Goal: Check status

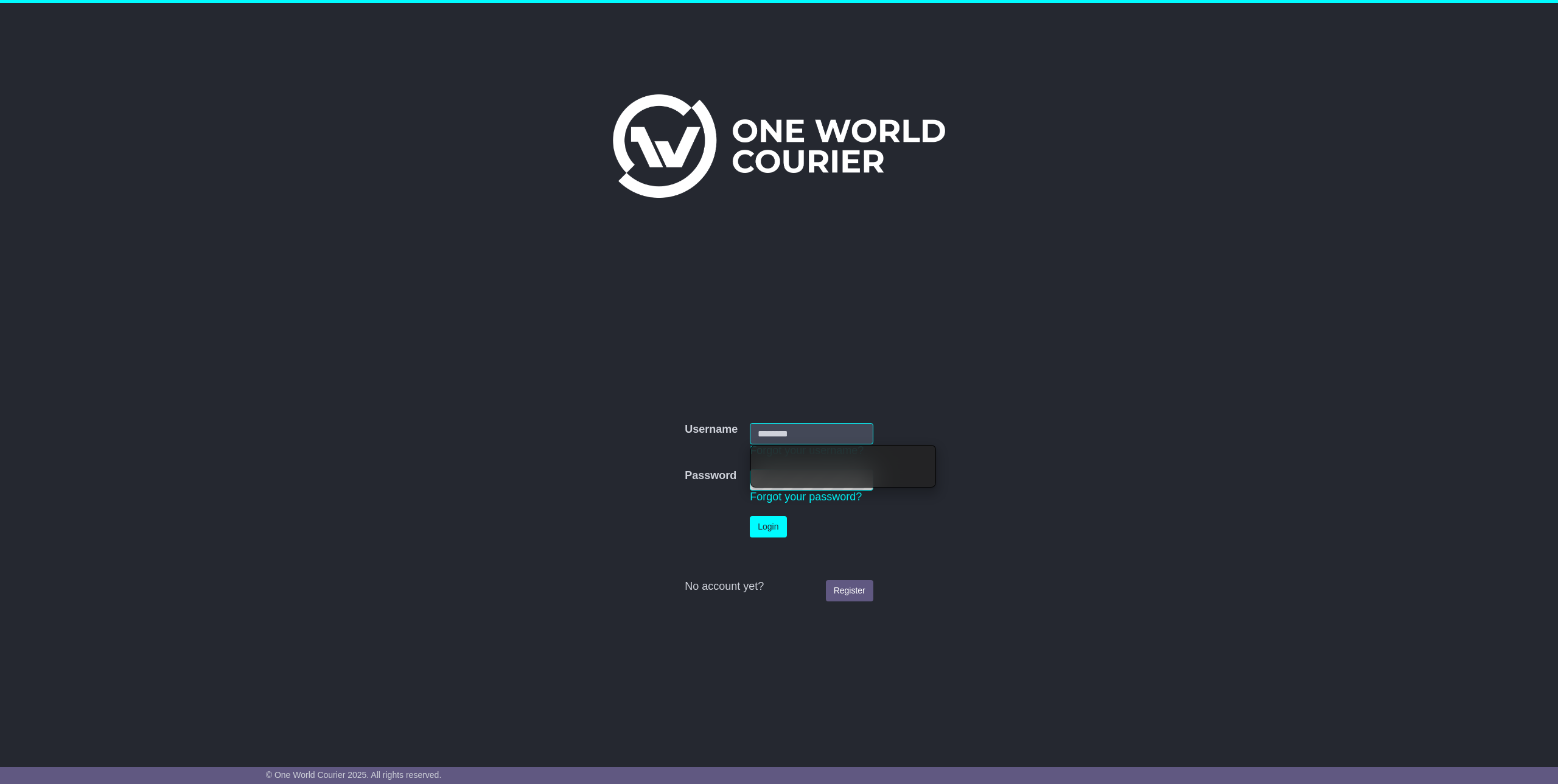
type input "**********"
click at [780, 524] on button "Login" at bounding box center [768, 526] width 36 height 22
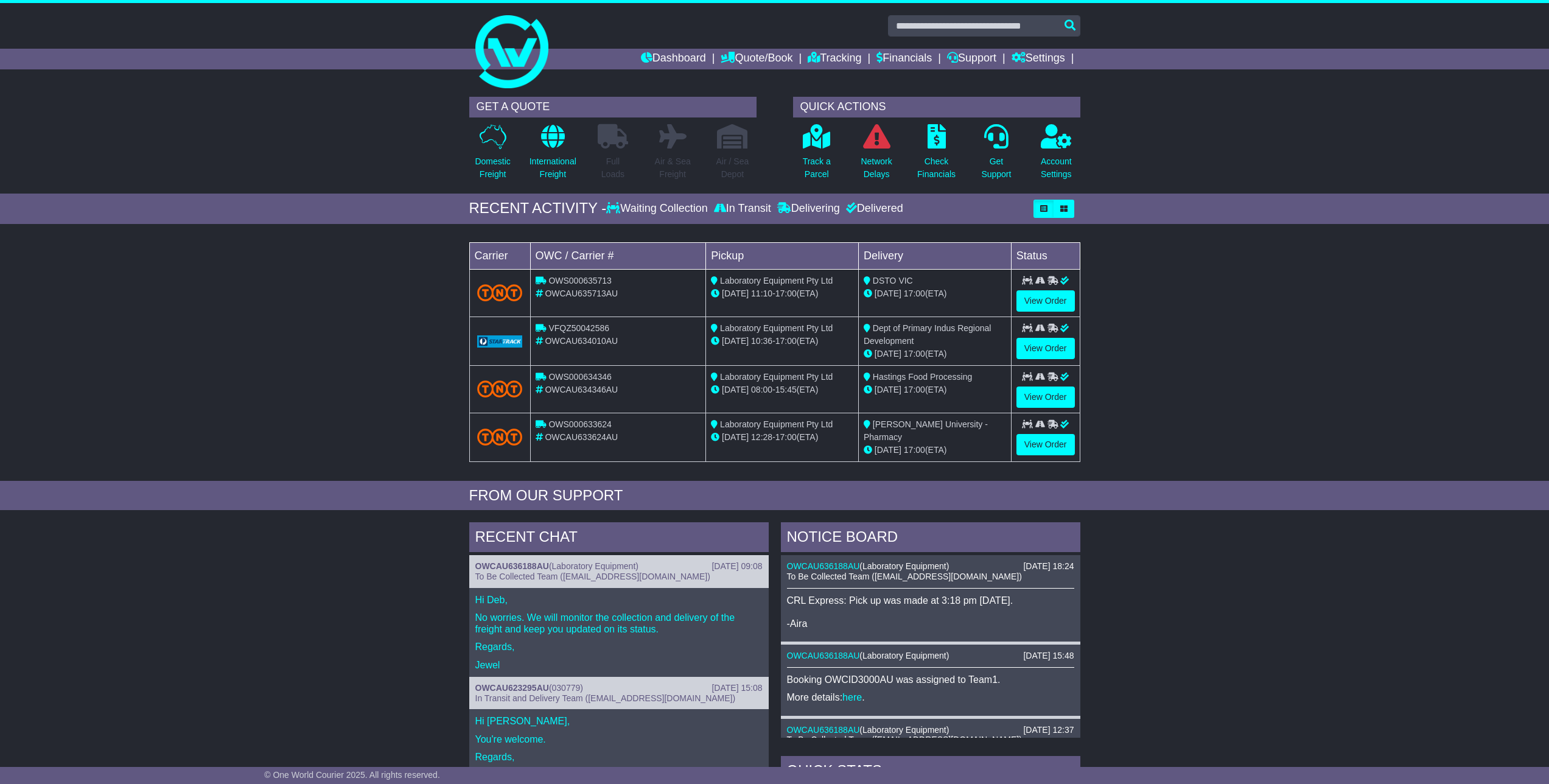
click at [808, 296] on div "[DATE] 11:10 - 17:00 (ETA)" at bounding box center [782, 293] width 142 height 13
click at [1059, 298] on link "View Order" at bounding box center [1046, 301] width 58 height 22
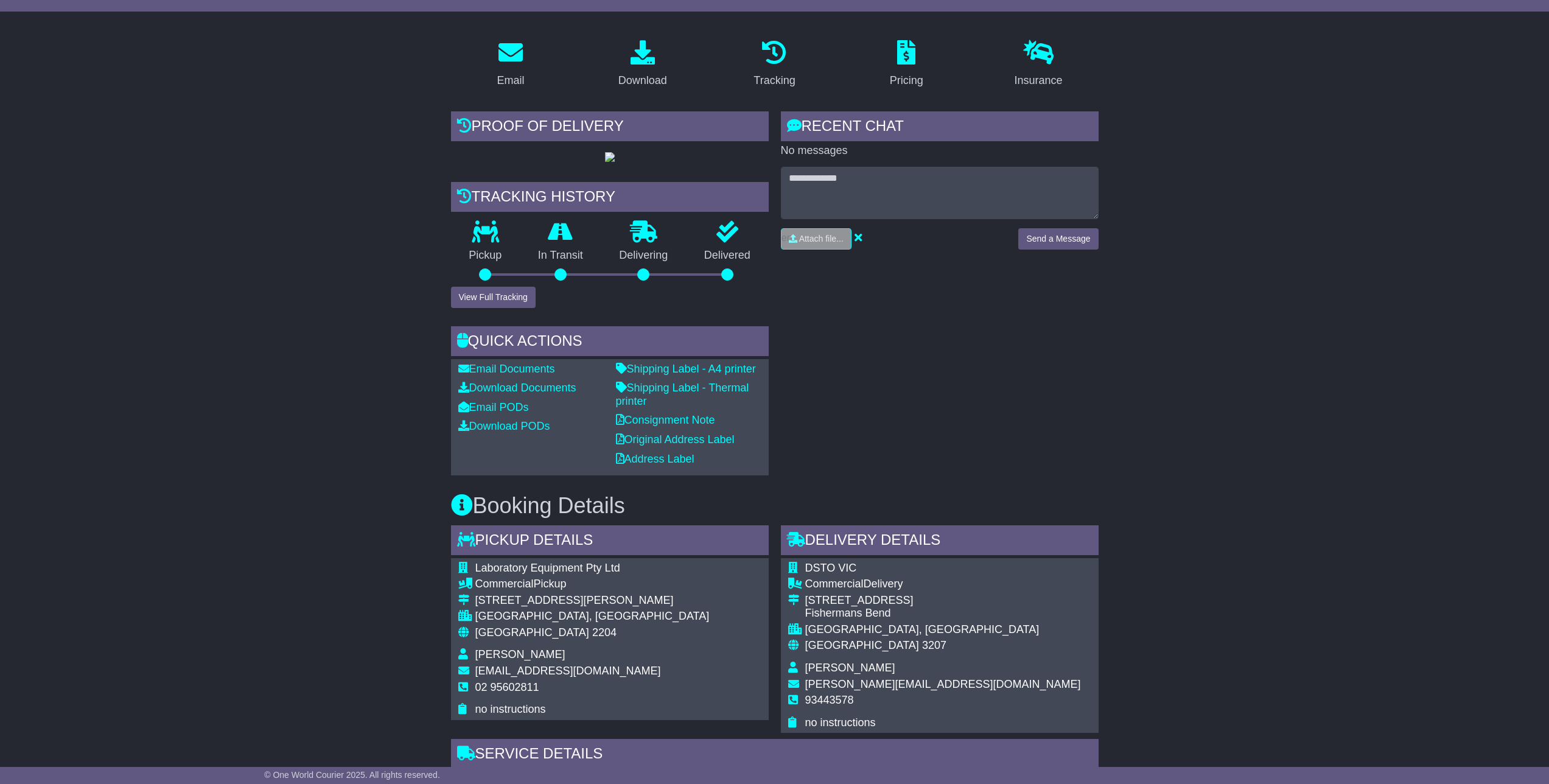
scroll to position [188, 0]
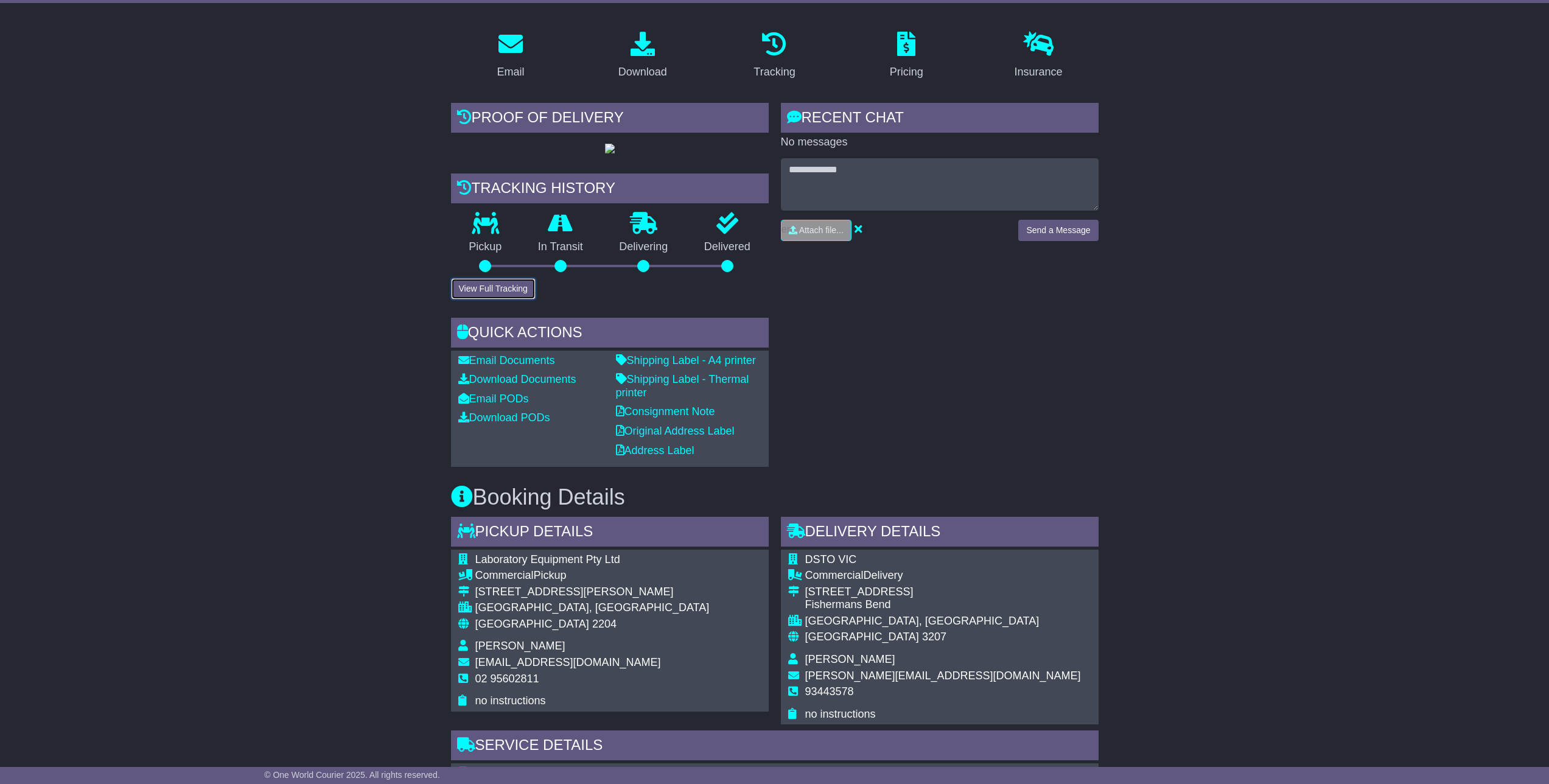
click at [530, 299] on button "View Full Tracking" at bounding box center [494, 289] width 85 height 22
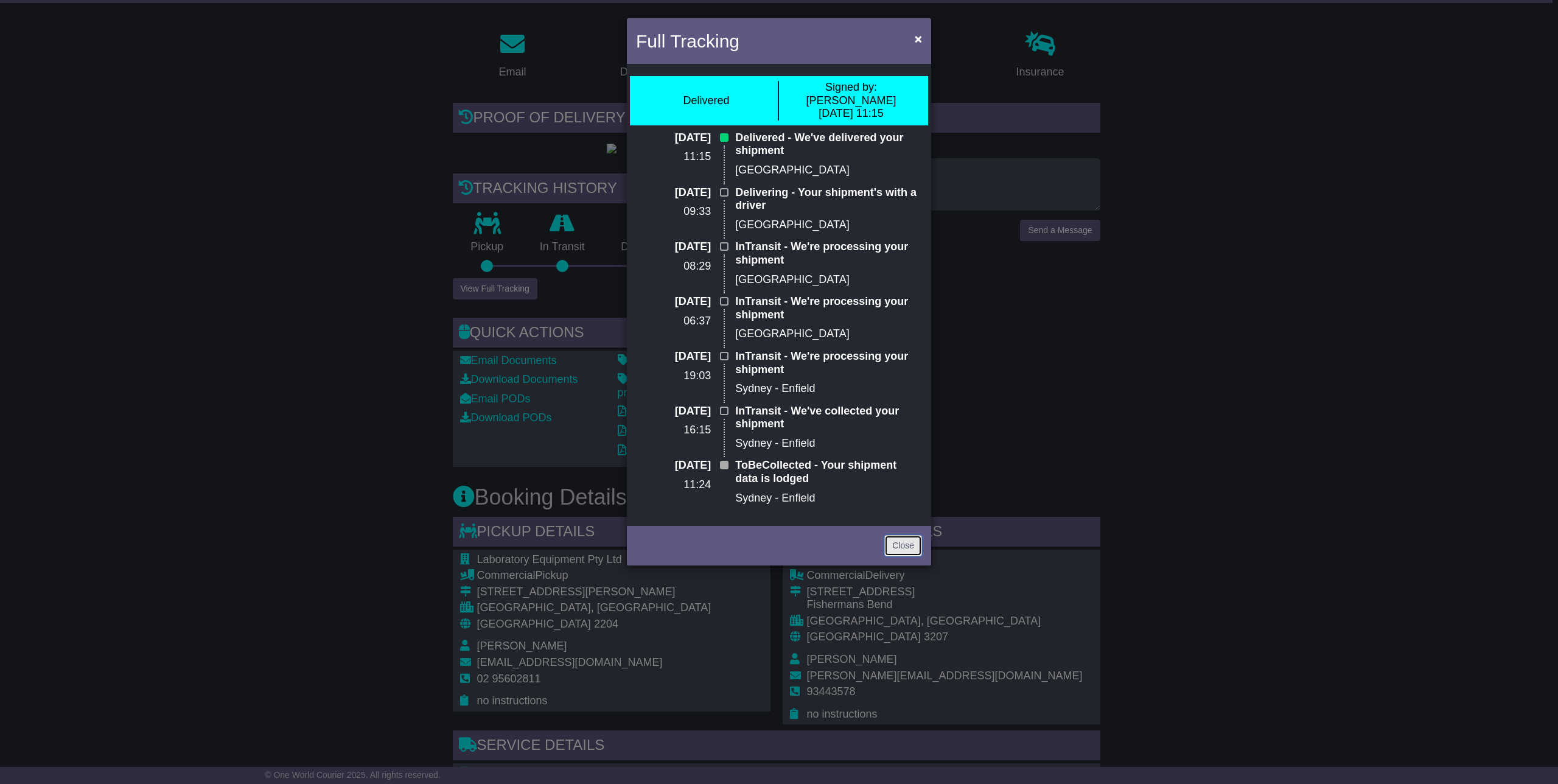
drag, startPoint x: 908, startPoint y: 526, endPoint x: 783, endPoint y: 503, distance: 127.1
click at [908, 535] on link "Close" at bounding box center [903, 545] width 38 height 22
